Goal: Check status: Check status

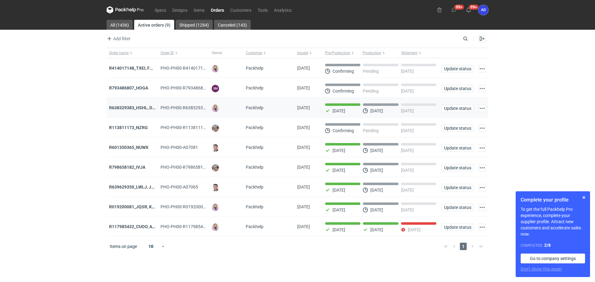
click at [138, 111] on div "R638329383_HSHL, DETO" at bounding box center [132, 108] width 46 height 6
click at [136, 107] on strong "R638329383_HSHL, DETO" at bounding box center [134, 107] width 51 height 5
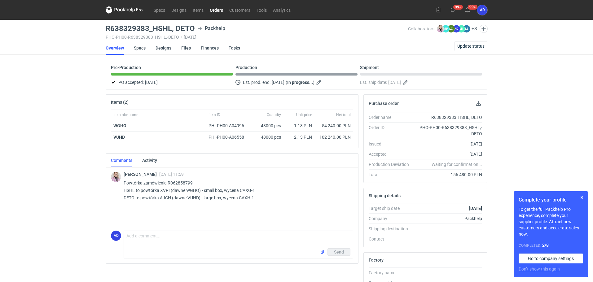
click at [212, 11] on link "Orders" at bounding box center [217, 9] width 20 height 7
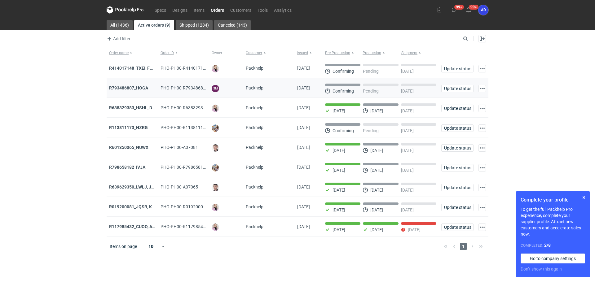
click at [138, 87] on strong "R793486807_HOGA" at bounding box center [128, 87] width 39 height 5
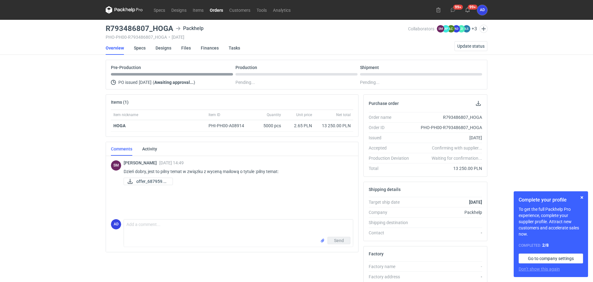
click at [214, 11] on link "Orders" at bounding box center [217, 9] width 20 height 7
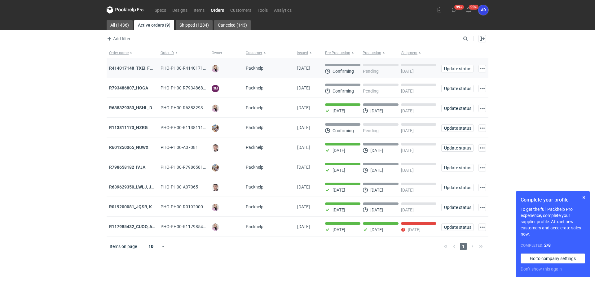
click at [135, 68] on strong "R414017148_TXEI, FODU, EARC" at bounding box center [140, 68] width 62 height 5
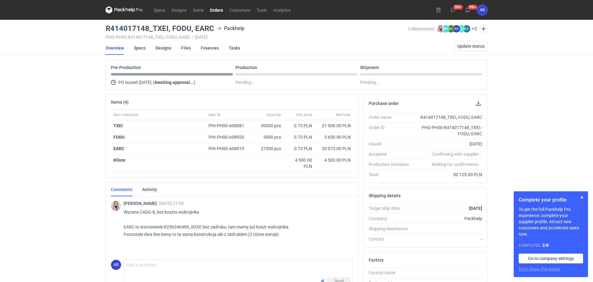
click at [216, 12] on link "Orders" at bounding box center [217, 9] width 20 height 7
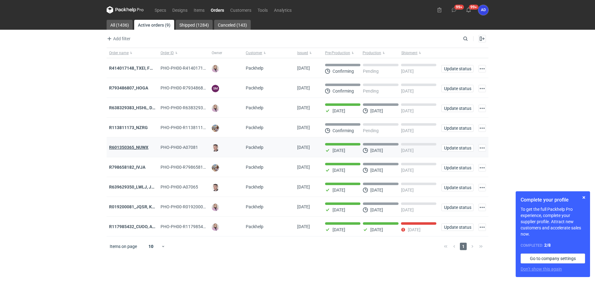
click at [135, 150] on strong "R601350365_NUWX" at bounding box center [128, 147] width 39 height 5
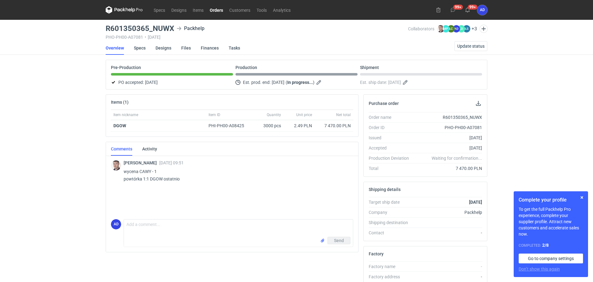
click at [217, 11] on link "Orders" at bounding box center [217, 9] width 20 height 7
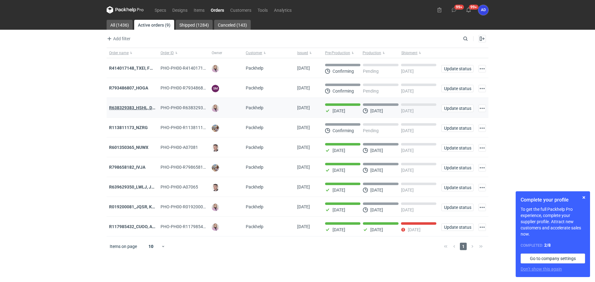
click at [138, 107] on strong "R638329383_HSHL, DETO" at bounding box center [134, 107] width 51 height 5
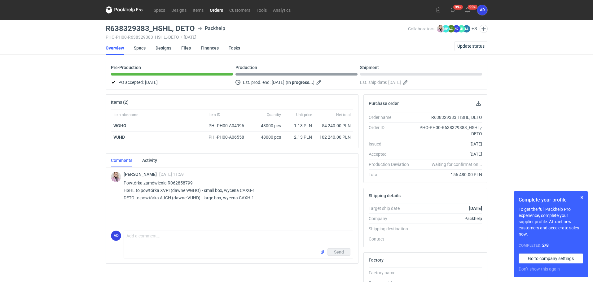
click at [210, 10] on link "Orders" at bounding box center [217, 9] width 20 height 7
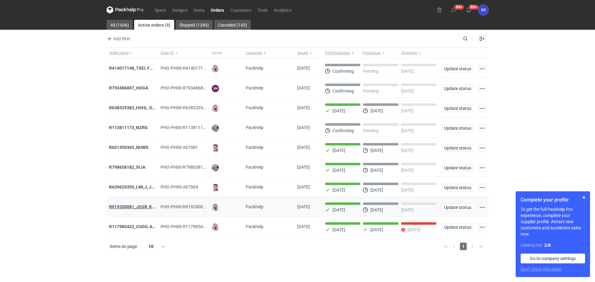
click at [139, 209] on strong "R019200081_JQSR, KAYL" at bounding box center [134, 206] width 50 height 5
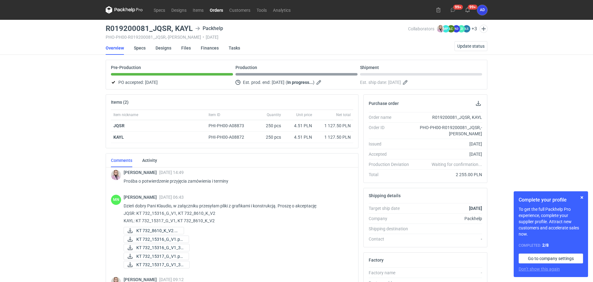
click at [217, 11] on link "Orders" at bounding box center [217, 9] width 20 height 7
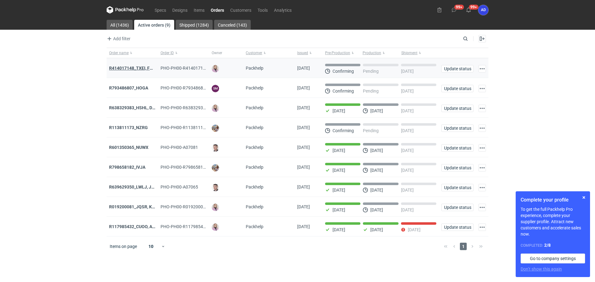
click at [143, 68] on strong "R414017148_TXEI, FODU, EARC" at bounding box center [140, 68] width 62 height 5
